Goal: Information Seeking & Learning: Learn about a topic

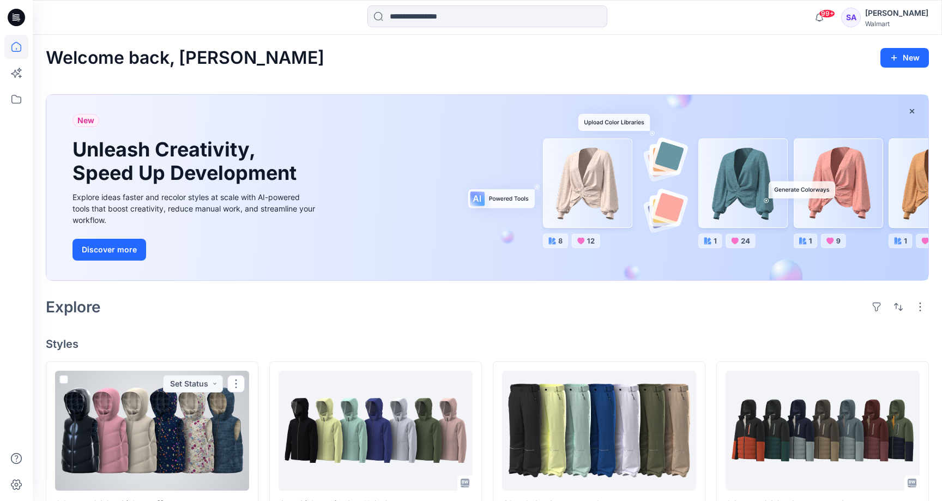
scroll to position [205, 0]
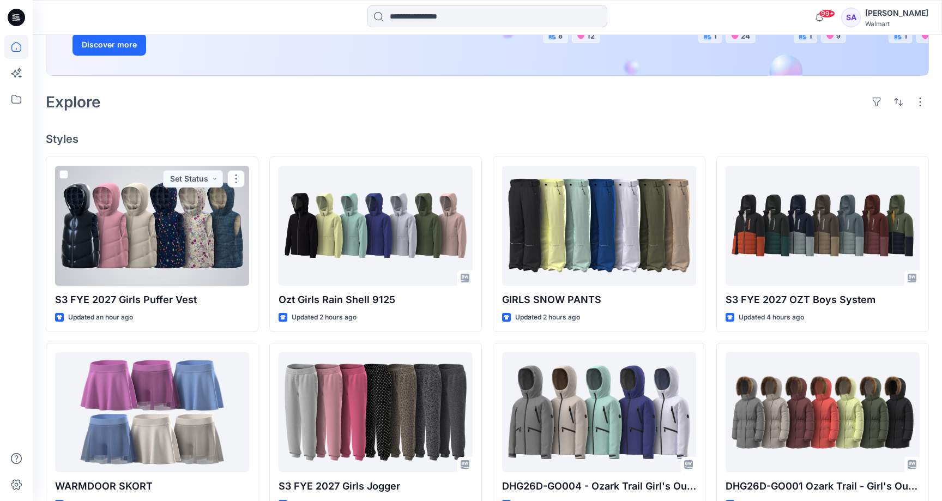
click at [183, 243] on div at bounding box center [152, 226] width 194 height 120
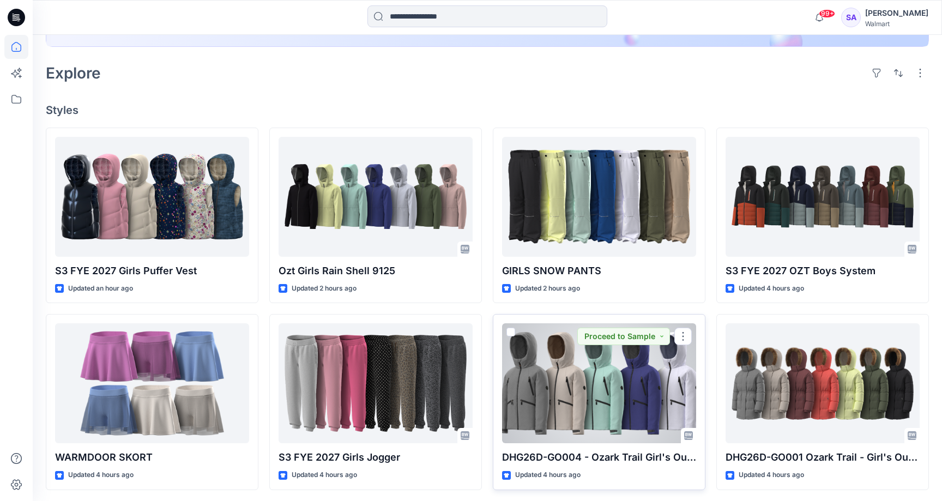
scroll to position [248, 0]
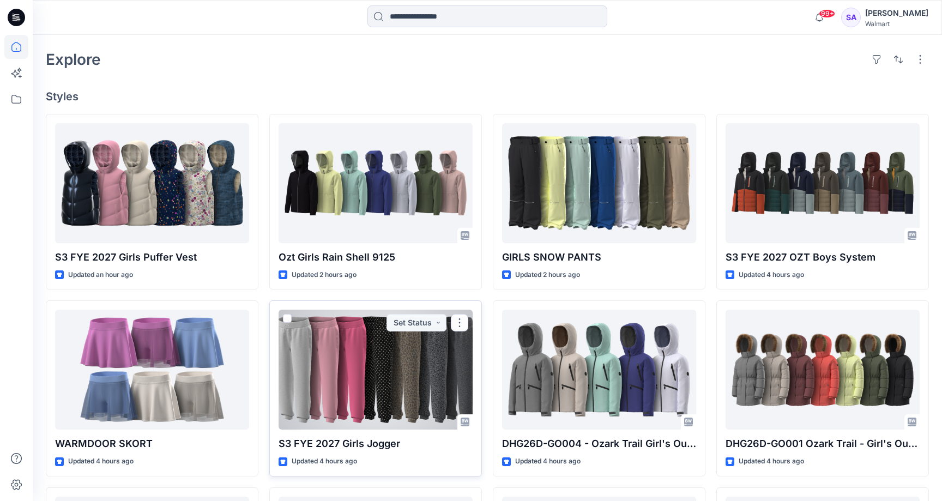
click at [363, 384] on div at bounding box center [376, 370] width 194 height 120
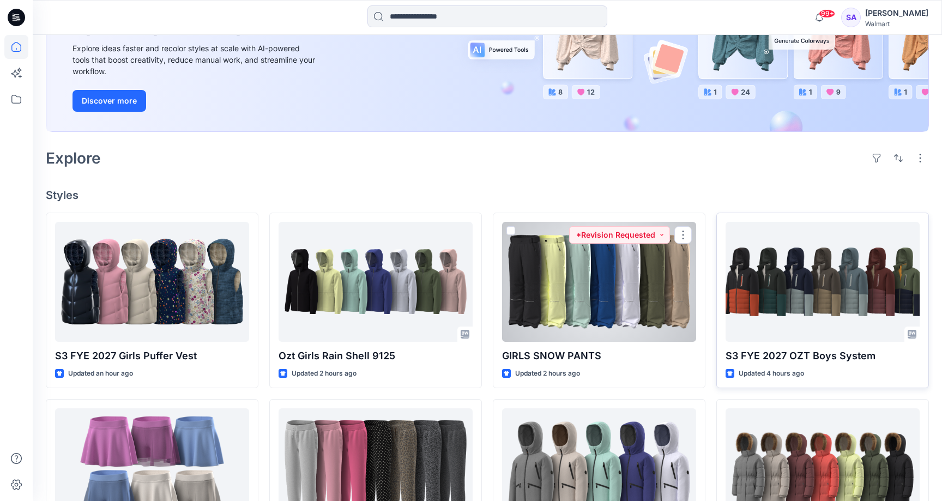
scroll to position [159, 0]
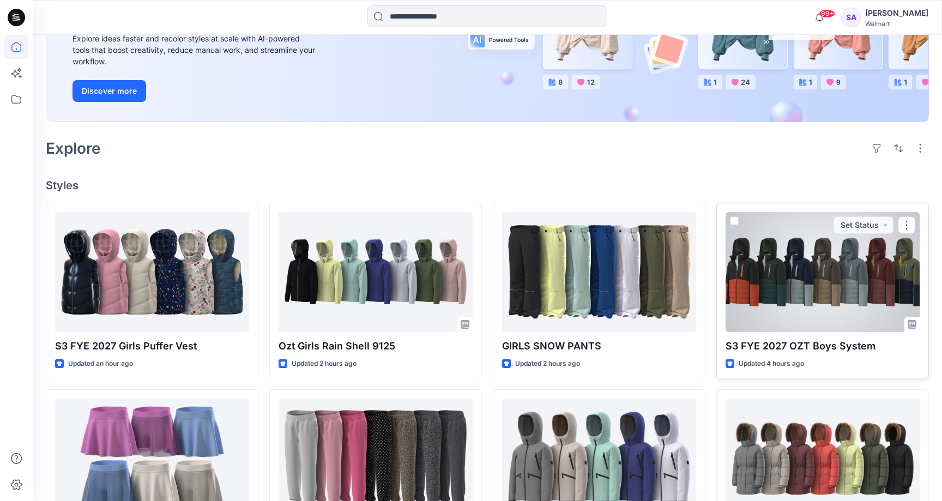
click at [761, 285] on div at bounding box center [823, 272] width 194 height 120
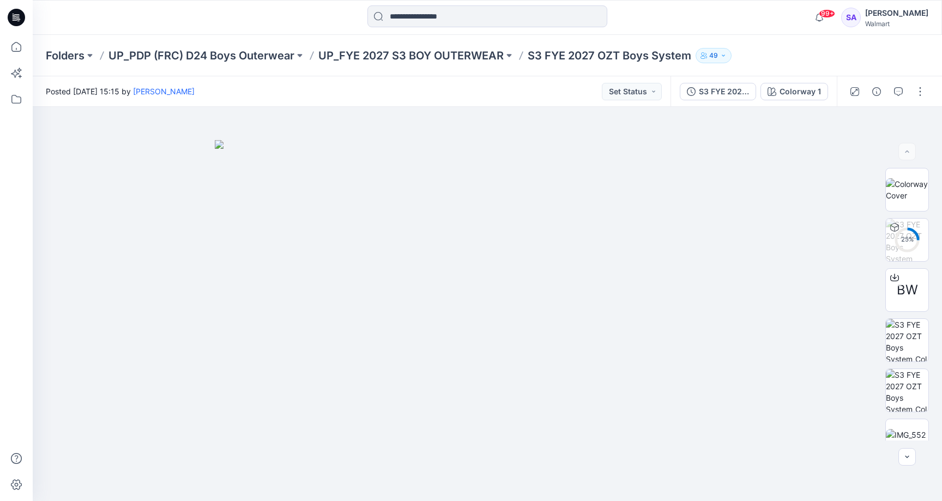
click at [570, 53] on p "S3 FYE 2027 OZT Boys System" at bounding box center [610, 55] width 164 height 15
click at [423, 53] on p "UP_FYE 2027 S3 BOY OUTERWEAR" at bounding box center [411, 55] width 185 height 15
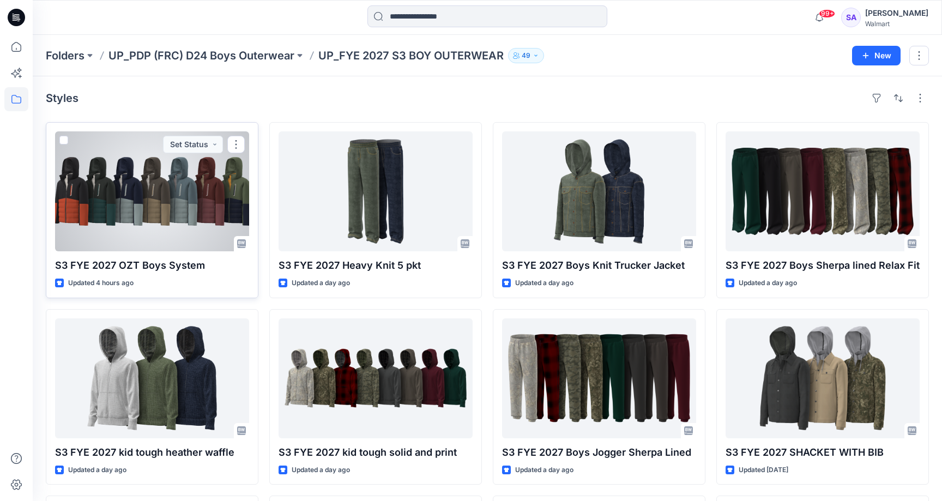
click at [166, 224] on div at bounding box center [152, 191] width 194 height 120
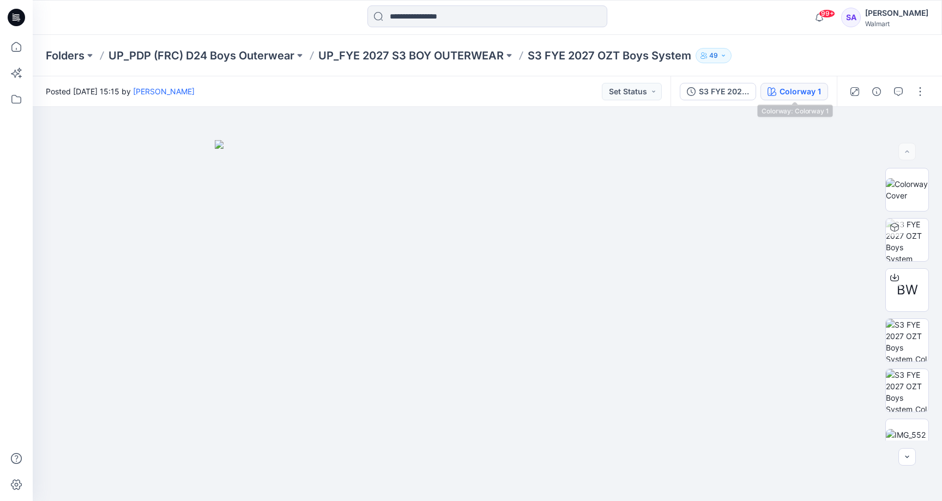
click at [794, 87] on div "Colorway 1" at bounding box center [800, 92] width 41 height 12
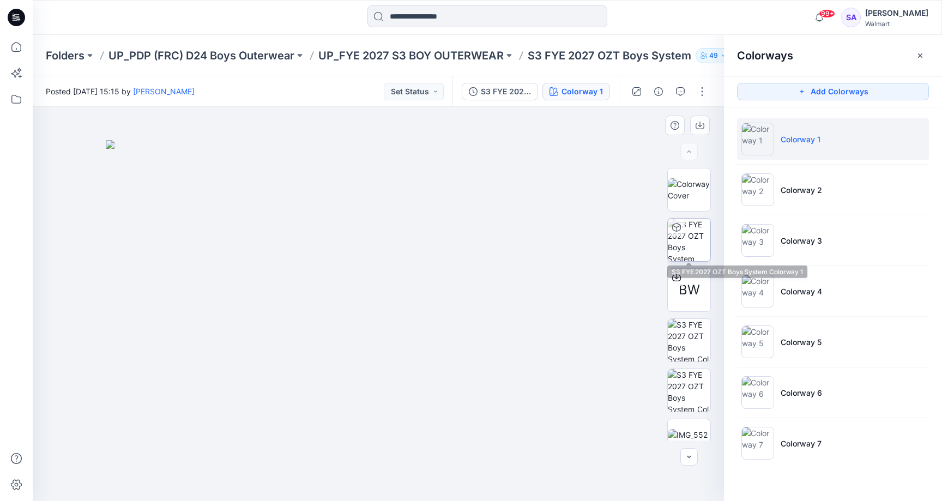
click at [700, 244] on img at bounding box center [689, 240] width 43 height 43
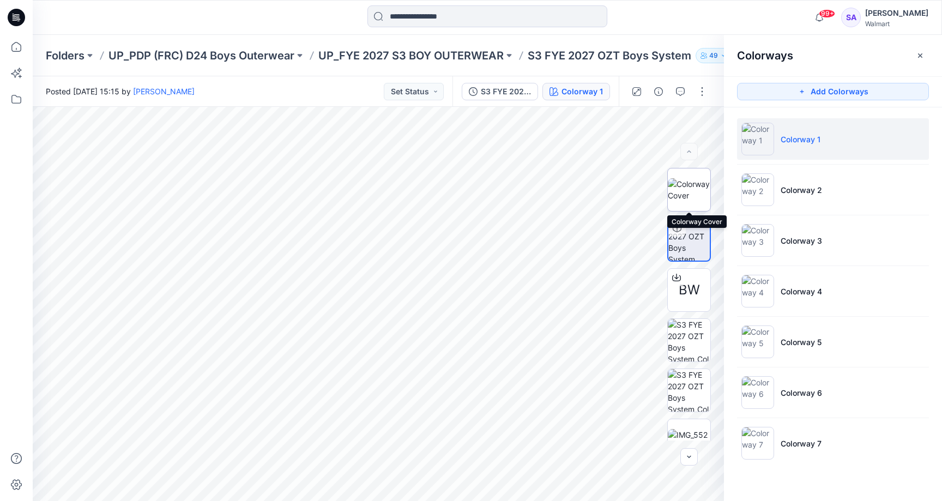
click at [692, 184] on img at bounding box center [689, 189] width 43 height 23
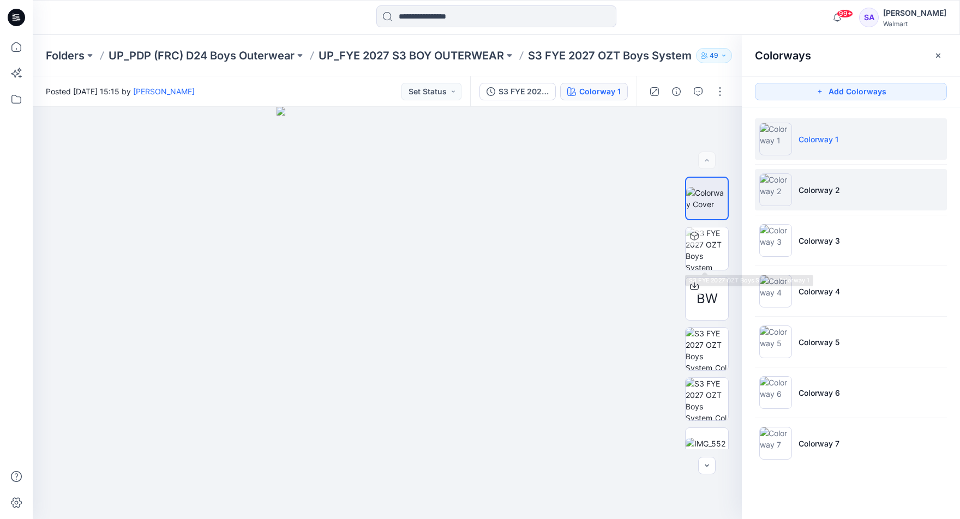
click at [823, 194] on p "Colorway 2" at bounding box center [818, 189] width 41 height 11
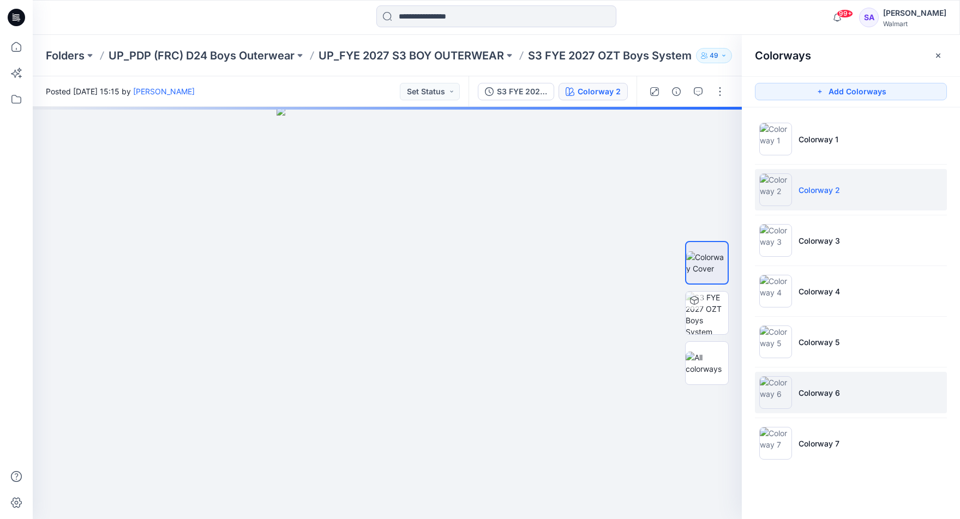
click at [813, 389] on p "Colorway 6" at bounding box center [818, 392] width 41 height 11
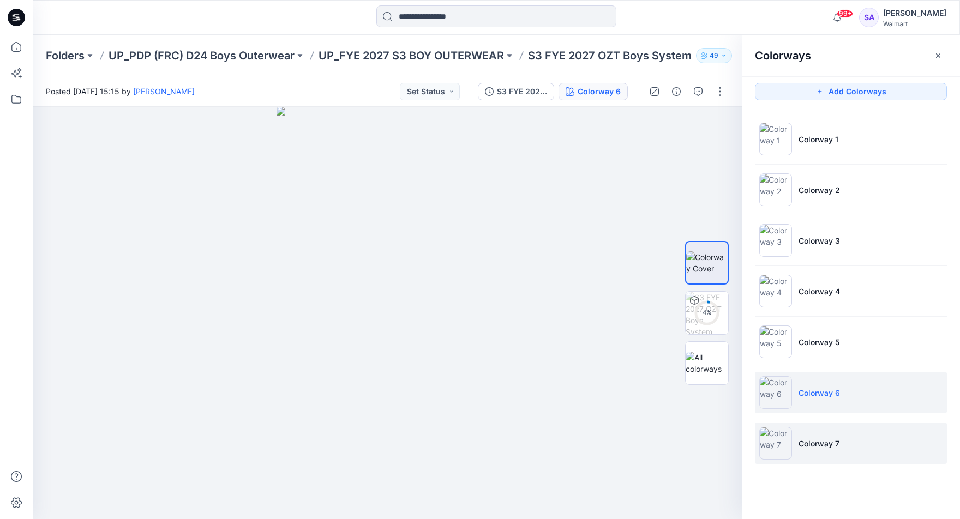
click at [810, 458] on li "Colorway 7" at bounding box center [851, 443] width 192 height 41
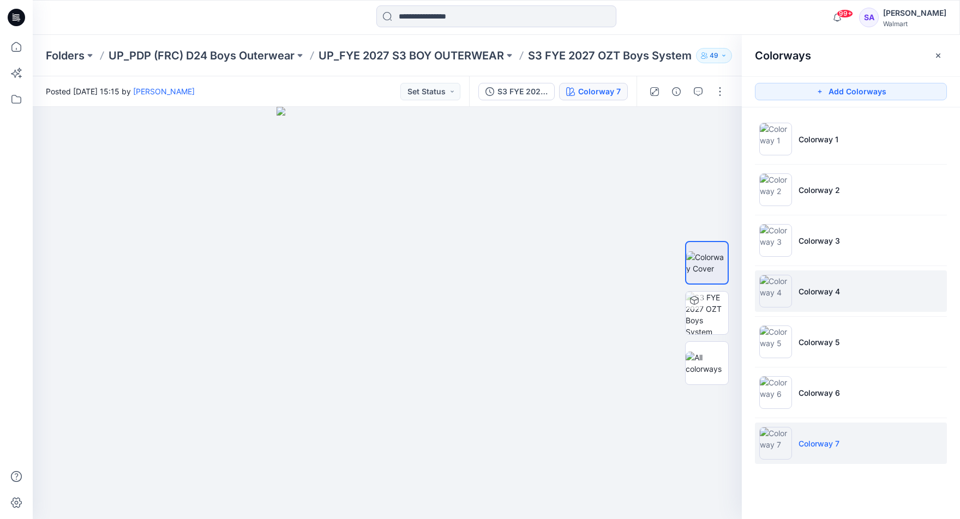
click at [815, 289] on p "Colorway 4" at bounding box center [818, 291] width 41 height 11
click at [820, 289] on p "Colorway 4" at bounding box center [818, 291] width 41 height 11
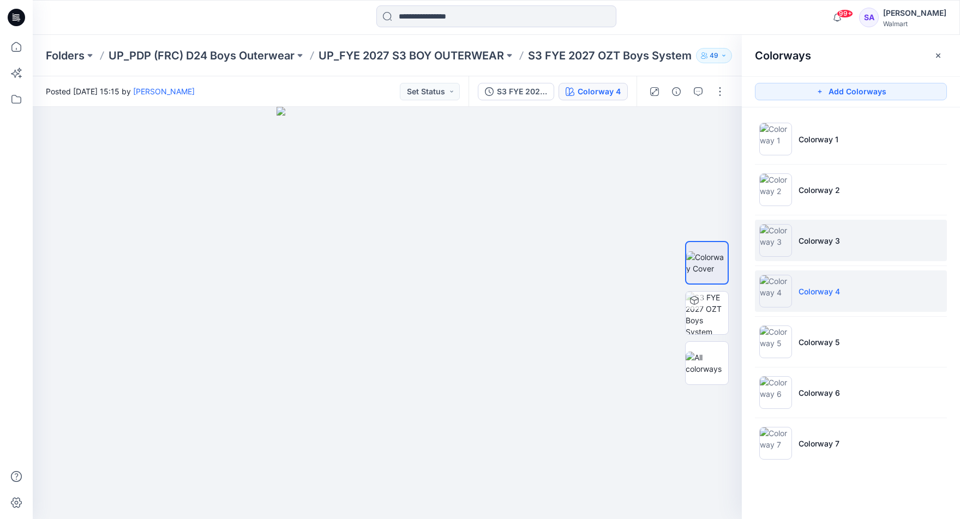
click at [830, 229] on li "Colorway 3" at bounding box center [851, 240] width 192 height 41
